Goal: Task Accomplishment & Management: Use online tool/utility

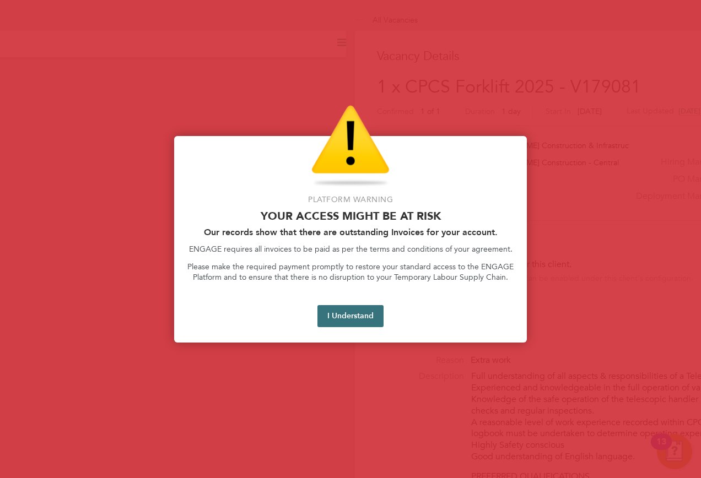
click at [367, 308] on button "I Understand" at bounding box center [350, 316] width 66 height 22
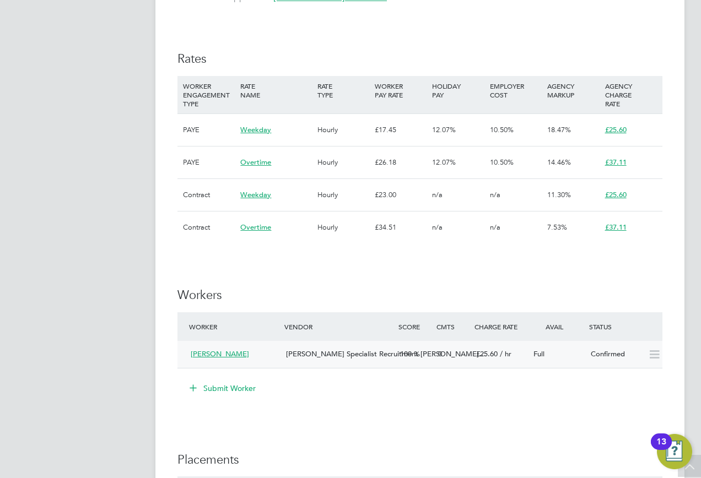
scroll to position [771, 0]
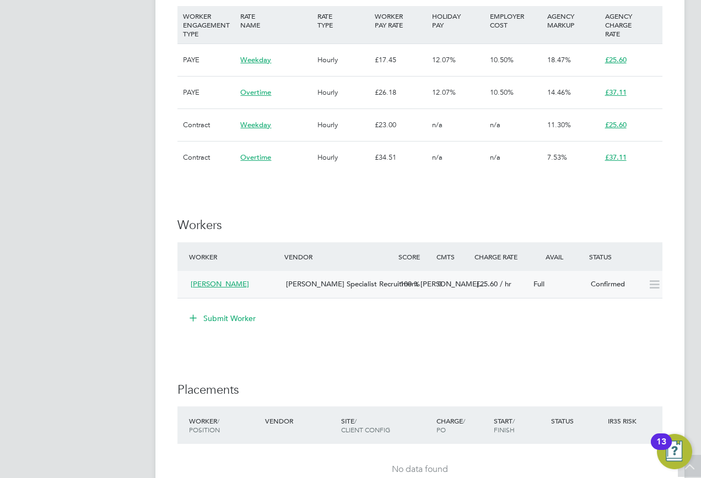
click at [230, 280] on span "[PERSON_NAME]" at bounding box center [220, 283] width 58 height 9
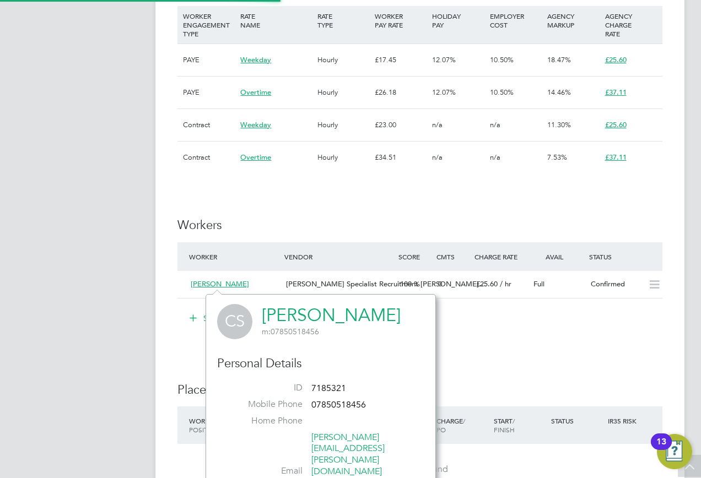
scroll to position [290, 230]
click at [538, 333] on li "Submit Worker" at bounding box center [419, 324] width 485 height 29
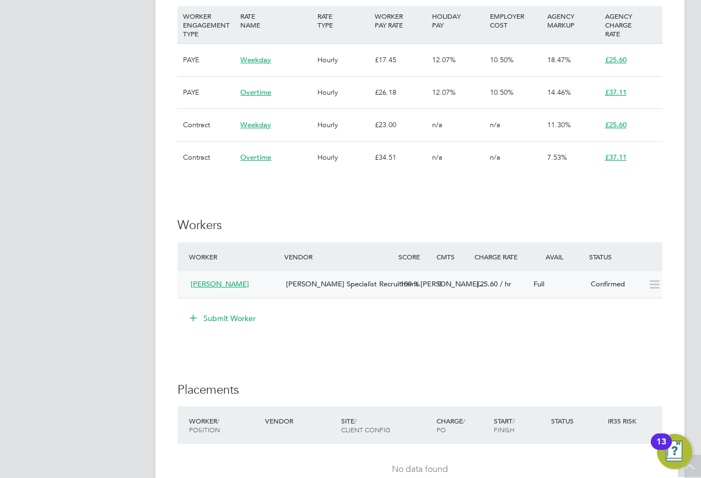
drag, startPoint x: 230, startPoint y: 284, endPoint x: 344, endPoint y: 288, distance: 114.7
click at [230, 284] on span "[PERSON_NAME]" at bounding box center [220, 283] width 58 height 9
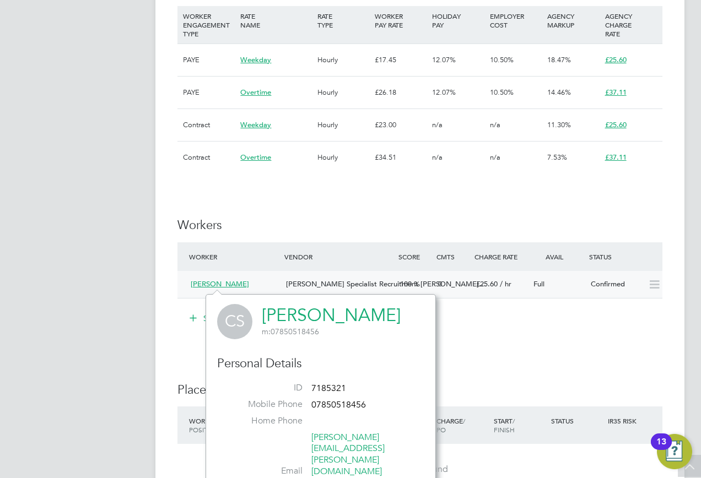
click at [526, 290] on div "£25.60 / hr" at bounding box center [500, 284] width 57 height 18
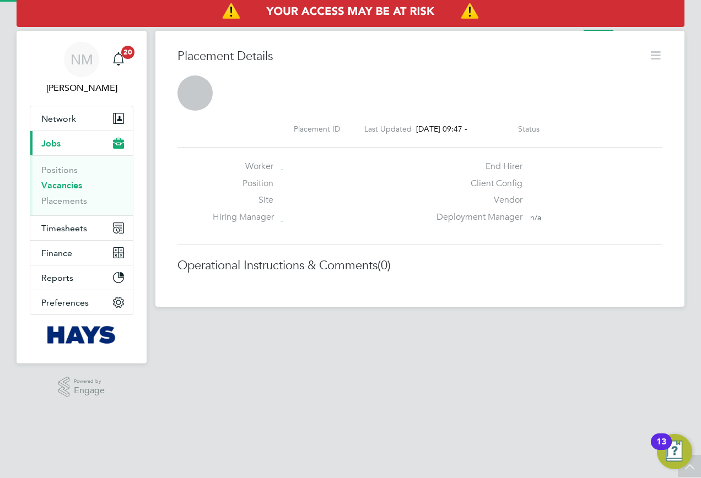
scroll to position [6, 6]
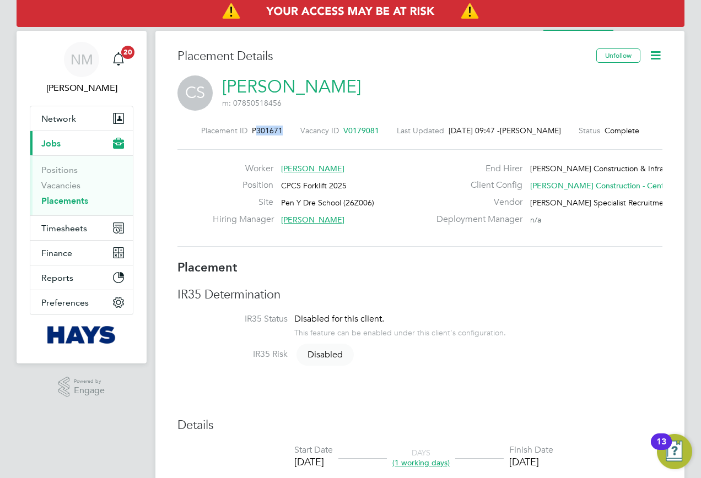
drag, startPoint x: 277, startPoint y: 131, endPoint x: 250, endPoint y: 133, distance: 27.6
click at [250, 133] on div "Placement ID P301671 Vacancy ID V0179081 Last Updated [DATE] 09:47 - [PERSON_NA…" at bounding box center [419, 131] width 485 height 10
copy span "301671"
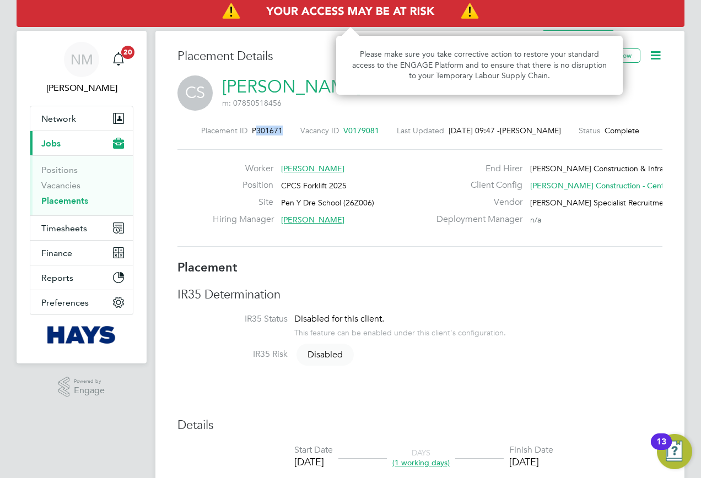
scroll to position [18, 218]
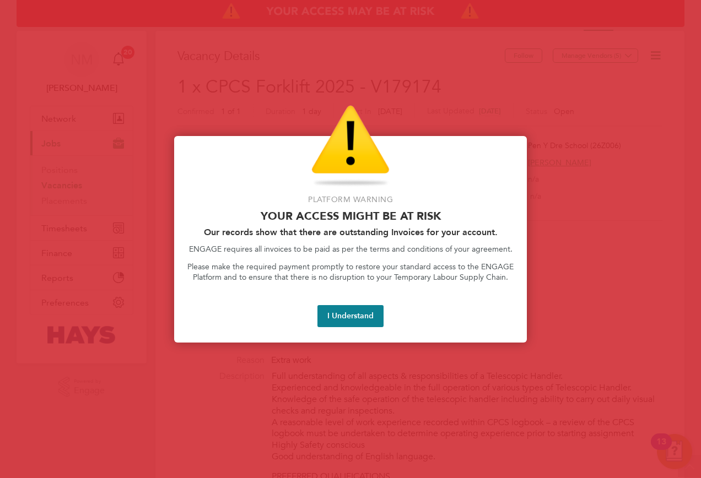
scroll to position [661, 0]
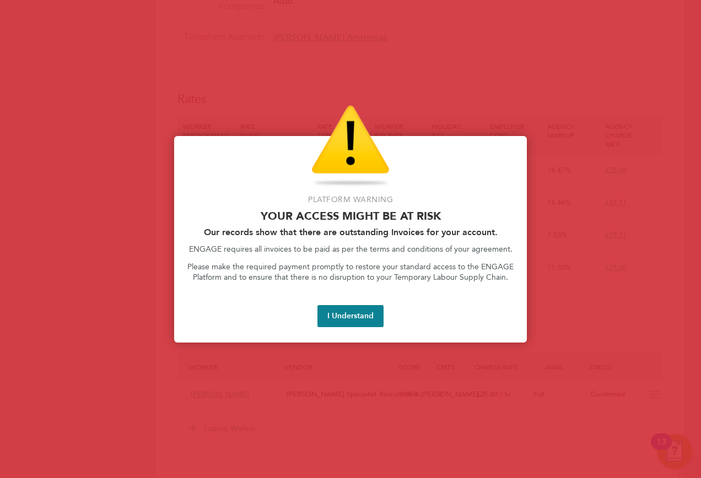
click at [366, 315] on button "I Understand" at bounding box center [350, 316] width 66 height 22
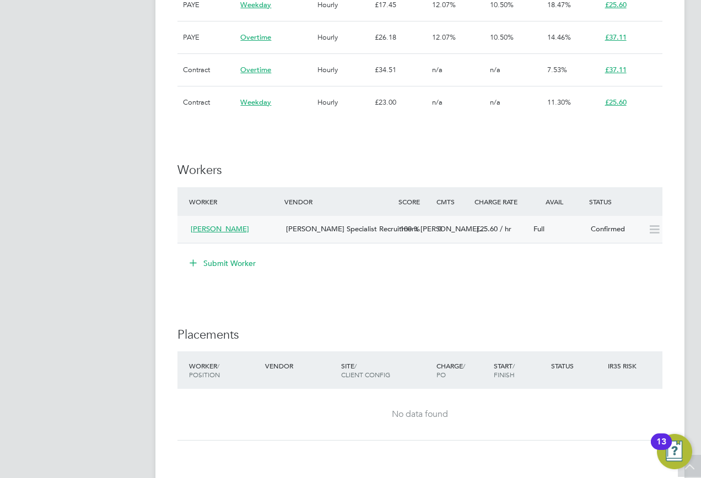
click at [461, 224] on div "0" at bounding box center [453, 229] width 38 height 18
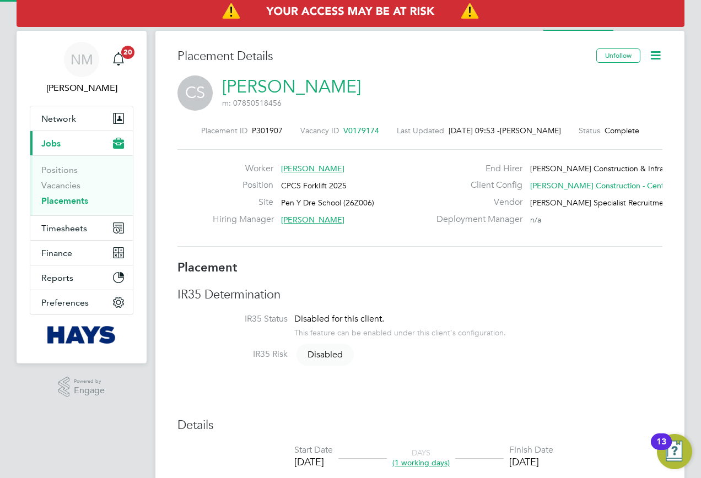
scroll to position [6, 6]
drag, startPoint x: 281, startPoint y: 131, endPoint x: 250, endPoint y: 135, distance: 31.7
click at [250, 135] on div "Placement ID P301907 Vacancy ID V0179174 Last Updated 02 Sep 2025, 09:53 - Nich…" at bounding box center [419, 131] width 485 height 10
copy span "301907"
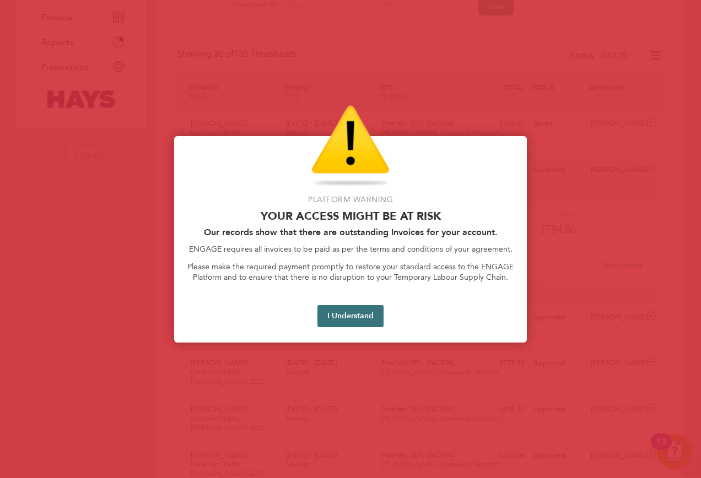
click at [365, 321] on button "I Understand" at bounding box center [350, 316] width 66 height 22
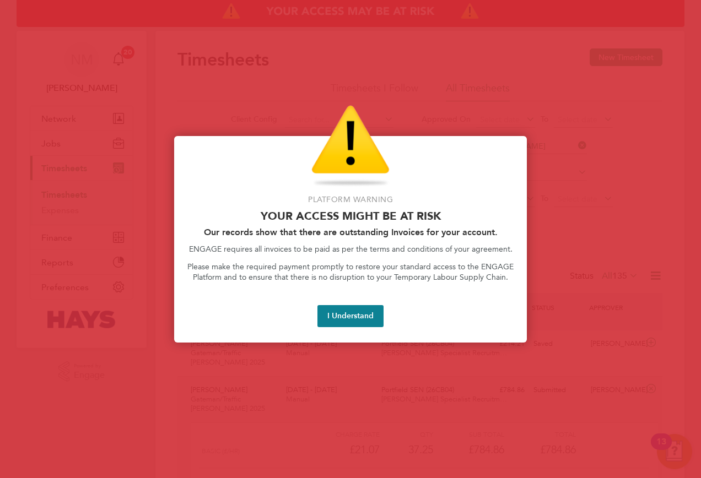
scroll to position [19, 107]
